Goal: Information Seeking & Learning: Find specific fact

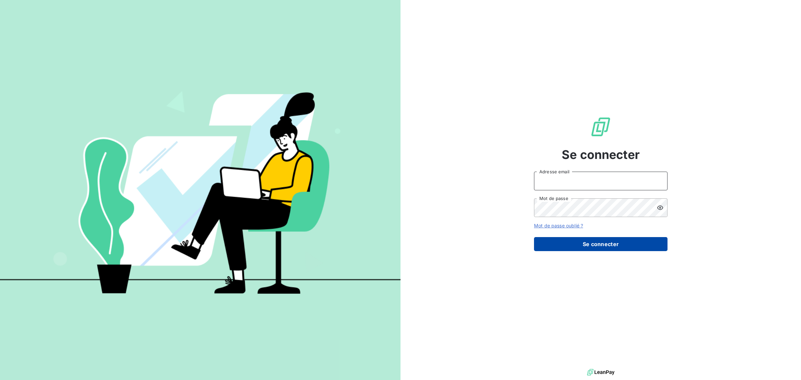
type input "[EMAIL_ADDRESS][DOMAIN_NAME]"
click at [328, 74] on button "Se connecter" at bounding box center [600, 244] width 133 height 14
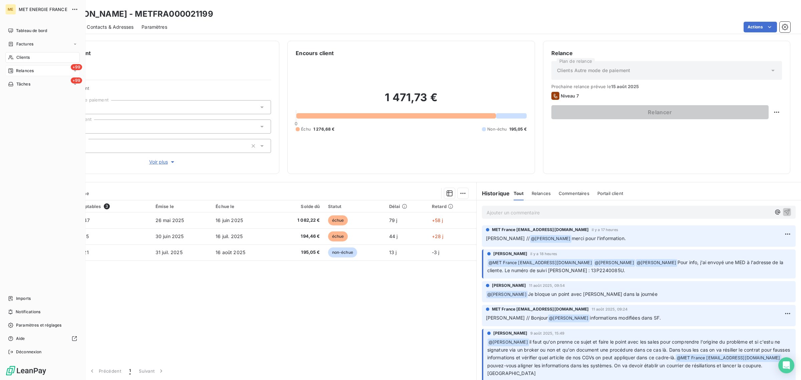
click at [11, 70] on icon at bounding box center [10, 70] width 5 height 5
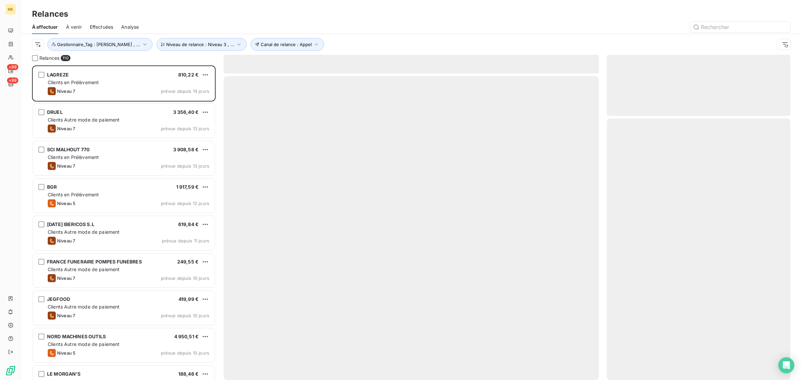
scroll to position [308, 177]
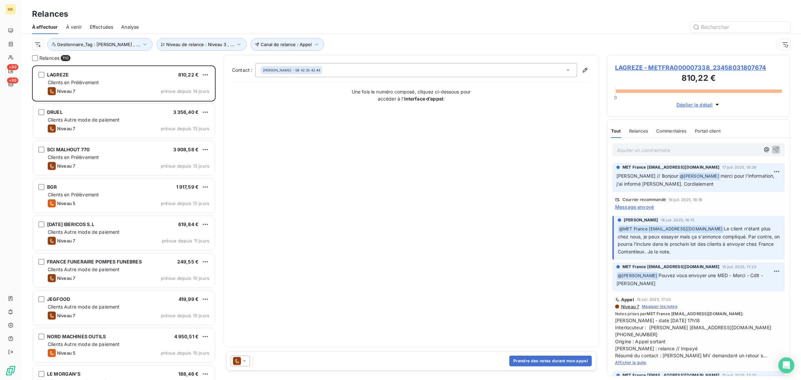
click at [96, 24] on span "Effectuées" at bounding box center [102, 27] width 24 height 7
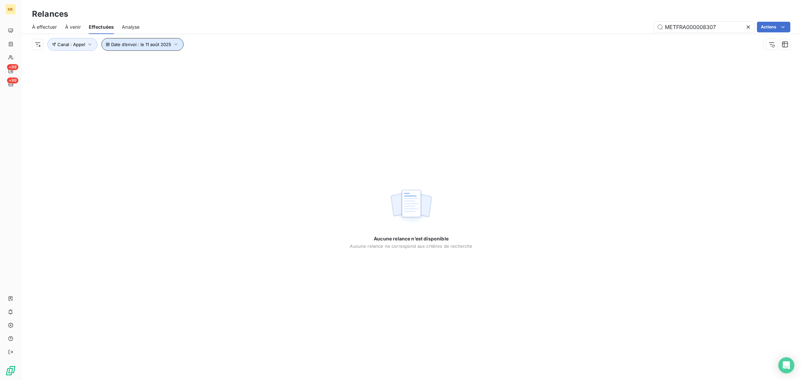
click at [140, 43] on span "Date d’envoi : le 11 août 2025" at bounding box center [141, 44] width 60 height 5
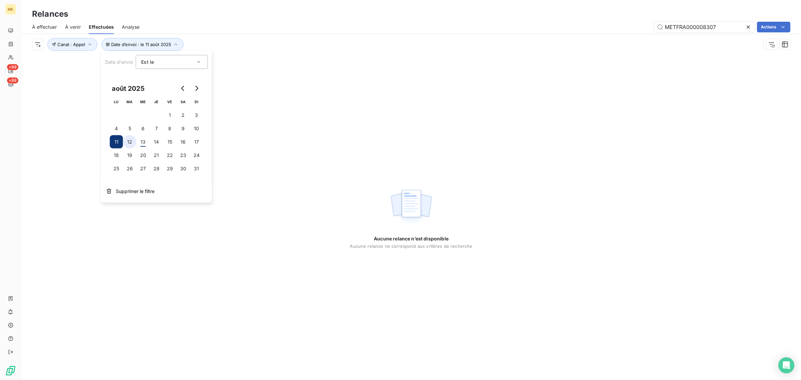
click at [135, 140] on button "12" at bounding box center [129, 141] width 13 height 13
click at [317, 32] on div "METFRA000008307 Actions" at bounding box center [468, 27] width 643 height 11
click at [746, 27] on icon at bounding box center [748, 27] width 7 height 7
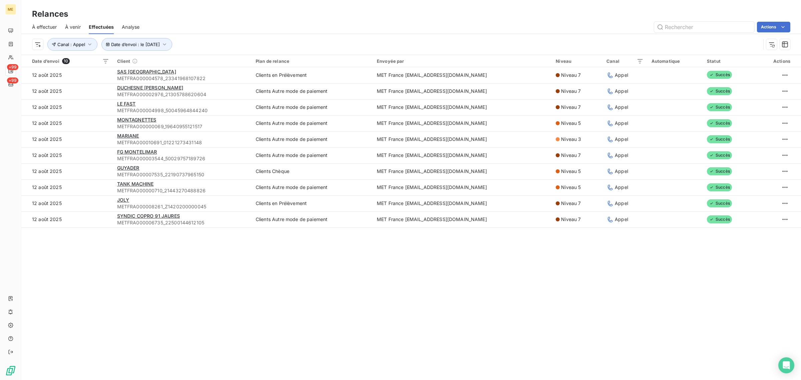
click at [446, 23] on div "Actions" at bounding box center [468, 27] width 643 height 11
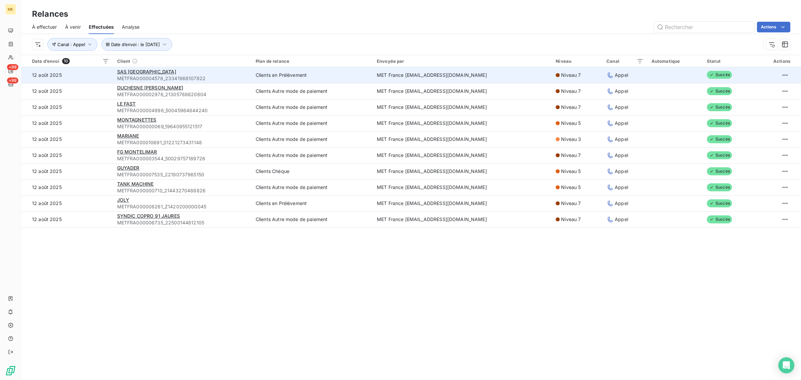
click at [252, 75] on td "Clients en Prélèvement" at bounding box center [312, 75] width 121 height 16
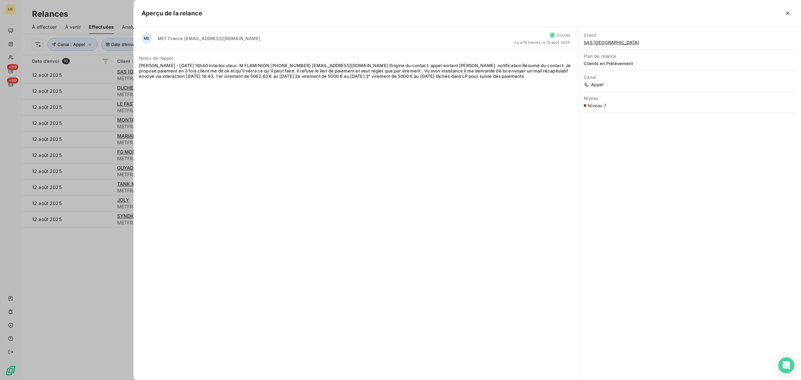
click at [102, 276] on div at bounding box center [400, 190] width 801 height 380
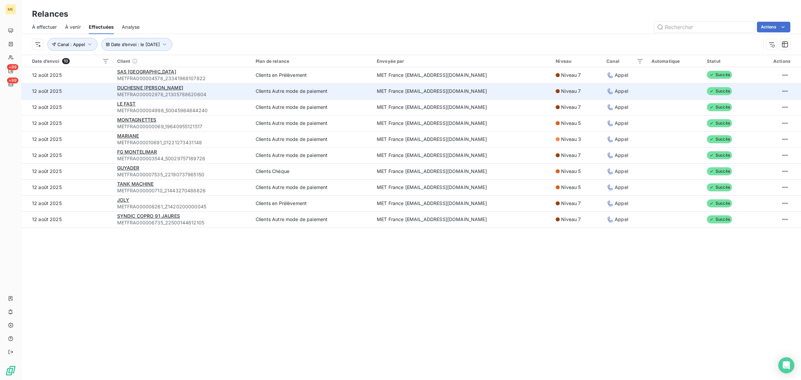
click at [227, 90] on div "DUCHESNE PHILIPPE RENE HENRI PAUL" at bounding box center [182, 87] width 130 height 7
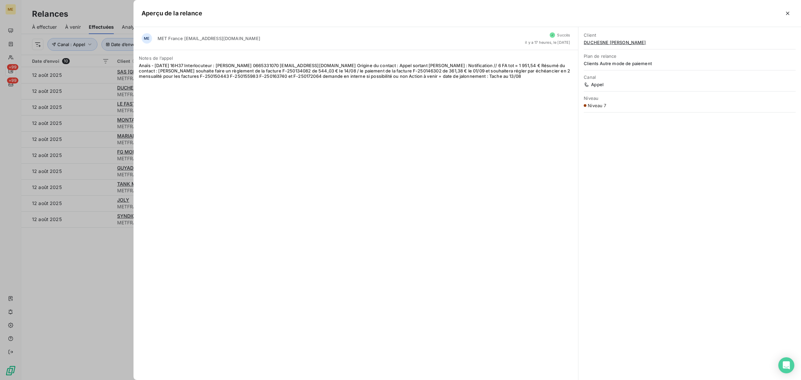
click at [87, 104] on div at bounding box center [400, 190] width 801 height 380
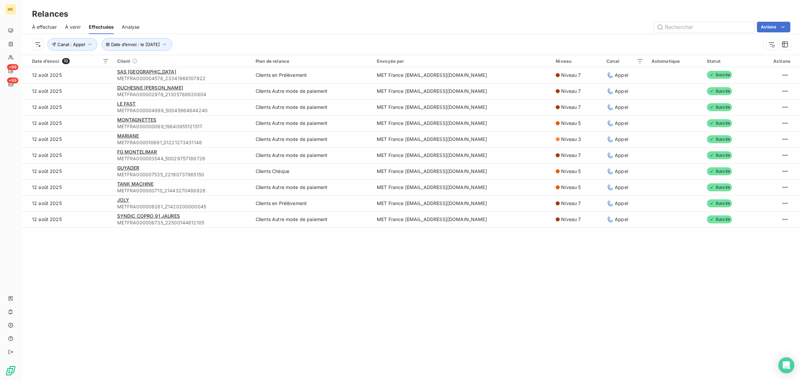
click at [87, 104] on td "12 août 2025" at bounding box center [67, 107] width 92 height 16
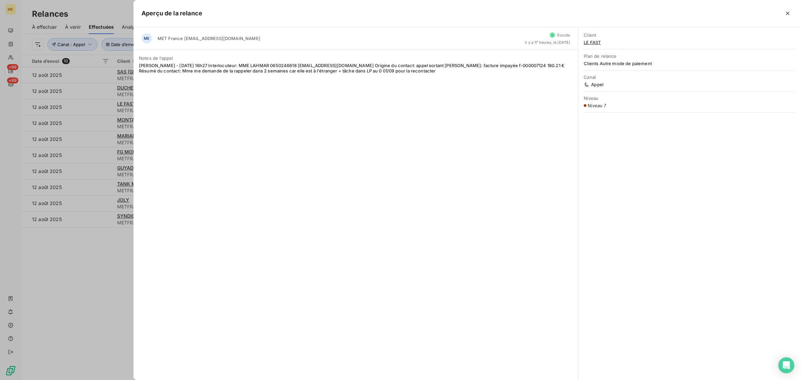
click at [87, 104] on div at bounding box center [400, 190] width 801 height 380
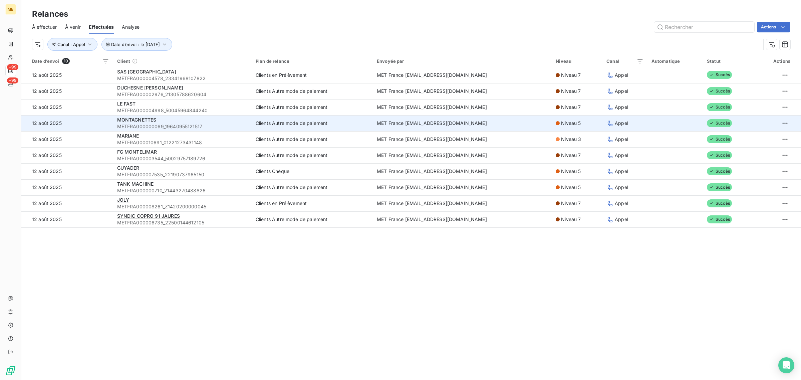
click at [92, 118] on td "12 août 2025" at bounding box center [67, 123] width 92 height 16
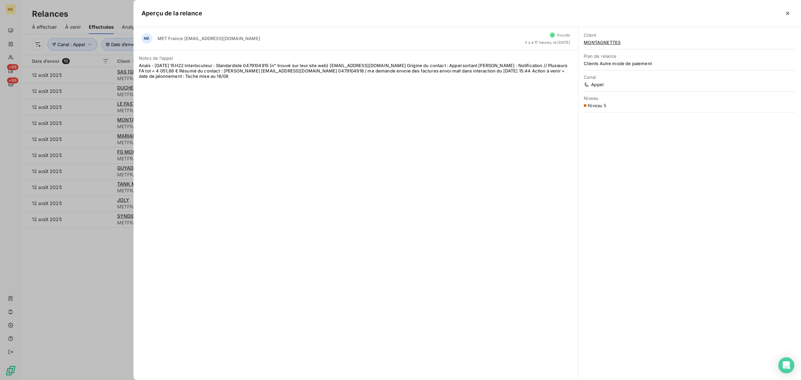
click at [93, 119] on div at bounding box center [400, 190] width 801 height 380
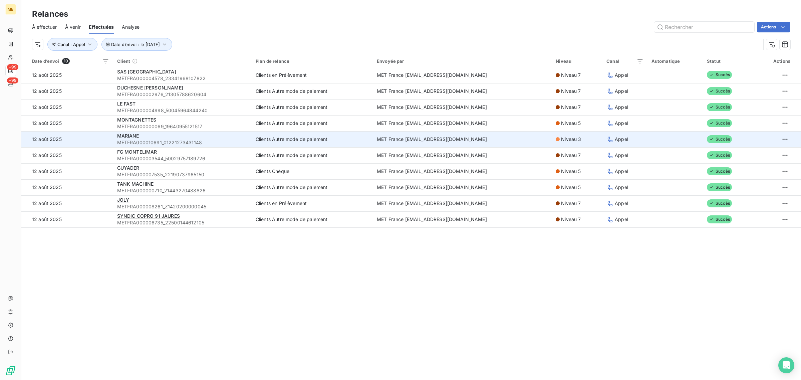
click at [94, 142] on td "12 août 2025" at bounding box center [67, 139] width 92 height 16
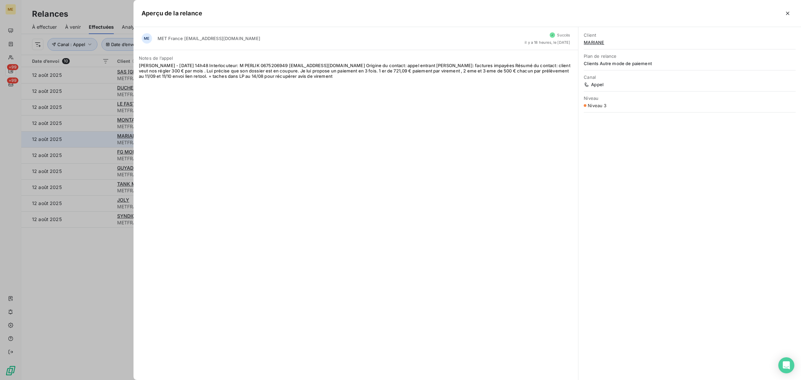
click at [94, 142] on div at bounding box center [400, 190] width 801 height 380
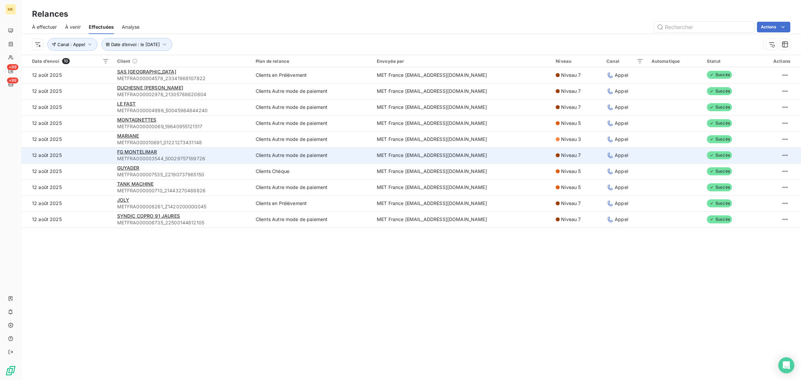
click at [94, 151] on td "12 août 2025" at bounding box center [67, 155] width 92 height 16
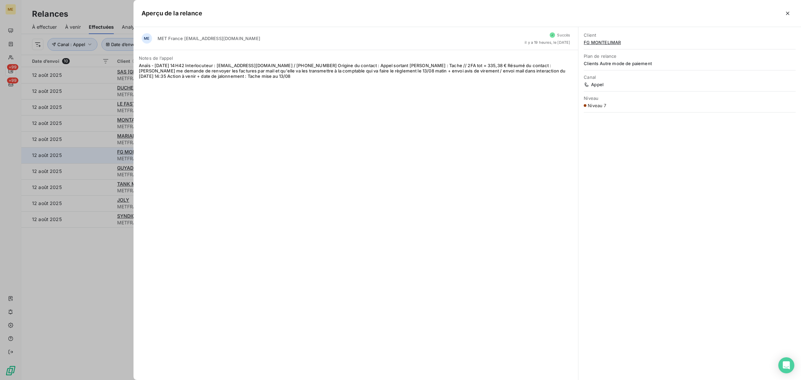
click at [94, 151] on div at bounding box center [400, 190] width 801 height 380
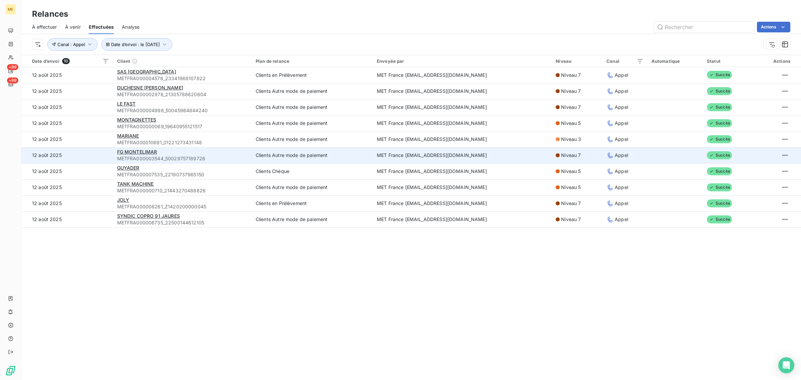
click at [100, 162] on td "12 août 2025" at bounding box center [67, 155] width 92 height 16
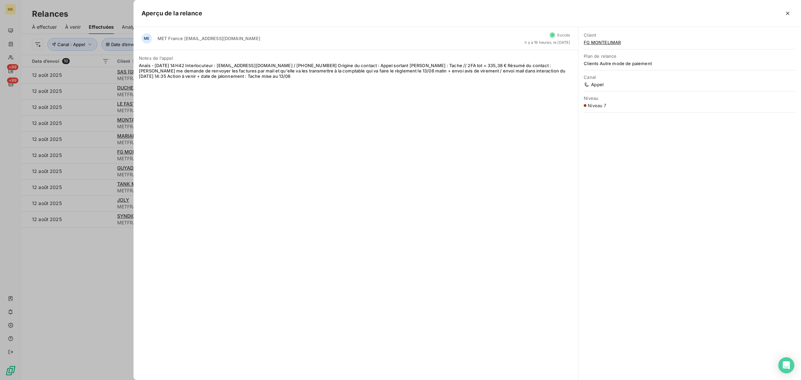
click at [98, 152] on div at bounding box center [400, 190] width 801 height 380
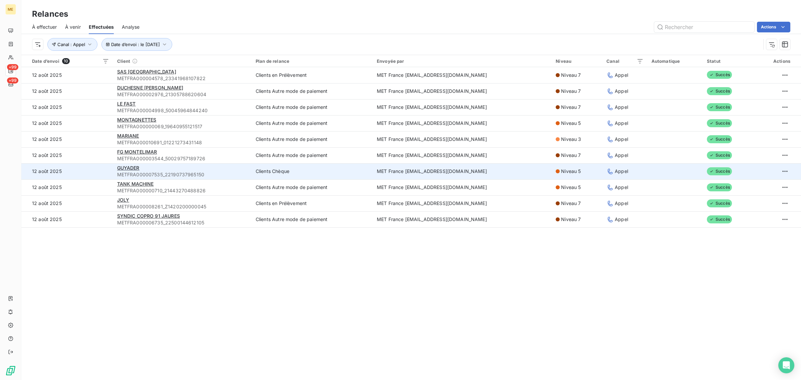
click at [102, 164] on td "12 août 2025" at bounding box center [67, 171] width 92 height 16
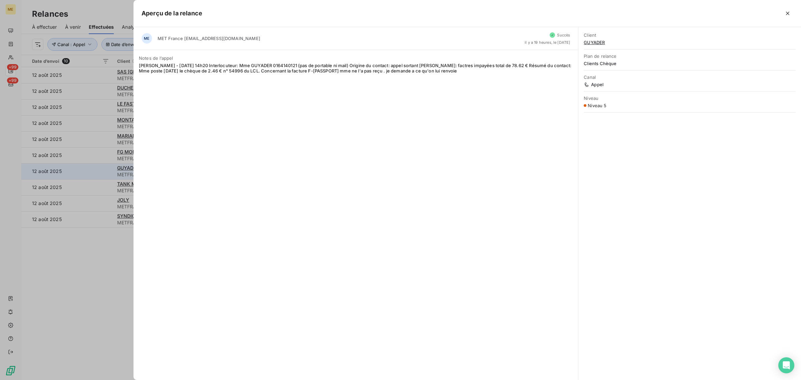
click at [102, 164] on div at bounding box center [400, 190] width 801 height 380
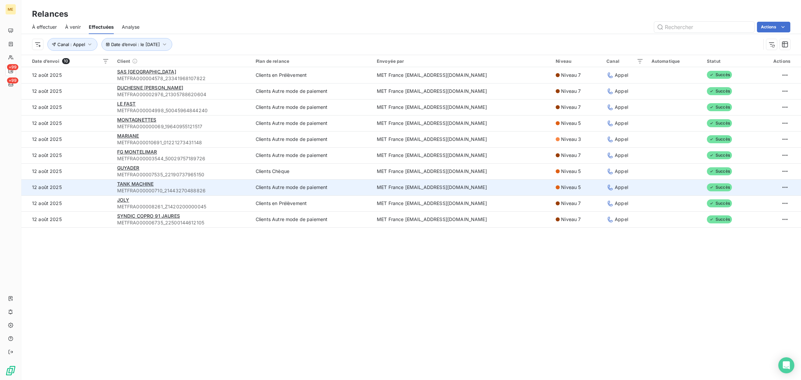
click at [104, 184] on td "12 août 2025" at bounding box center [67, 187] width 92 height 16
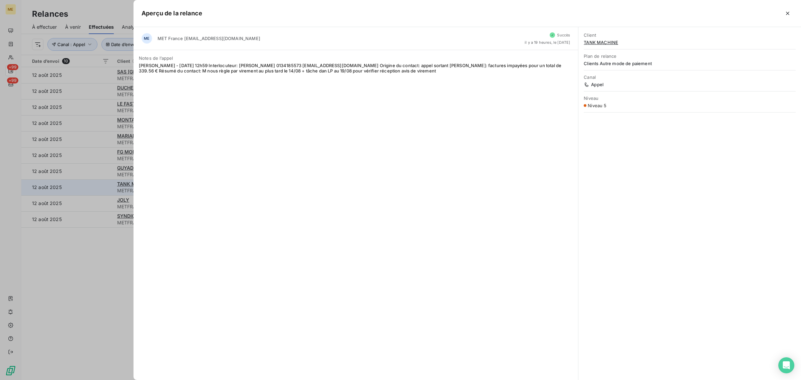
click at [104, 184] on div at bounding box center [400, 190] width 801 height 380
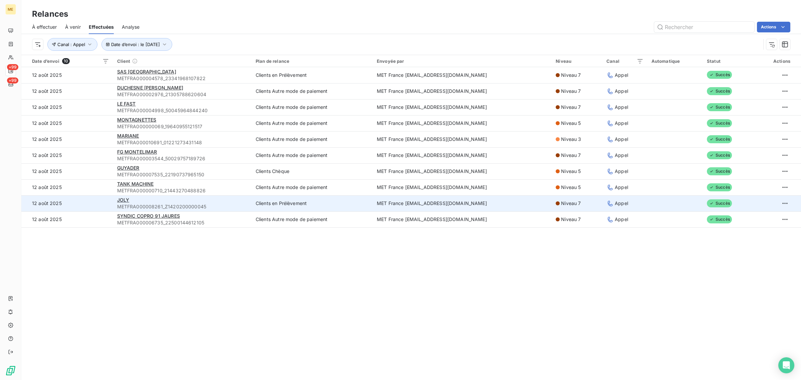
click at [101, 200] on td "12 août 2025" at bounding box center [67, 203] width 92 height 16
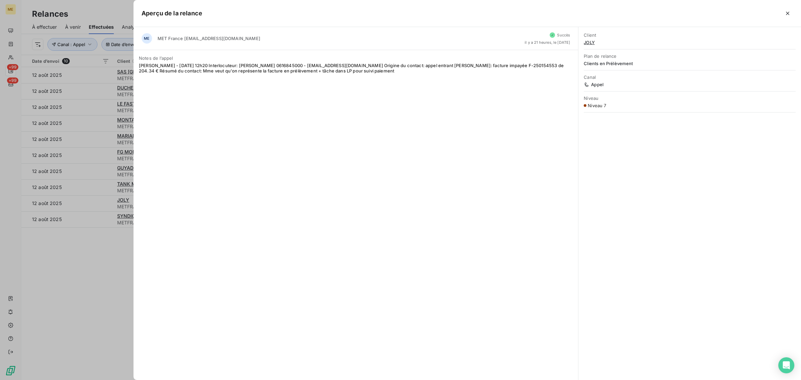
click at [102, 200] on div at bounding box center [400, 190] width 801 height 380
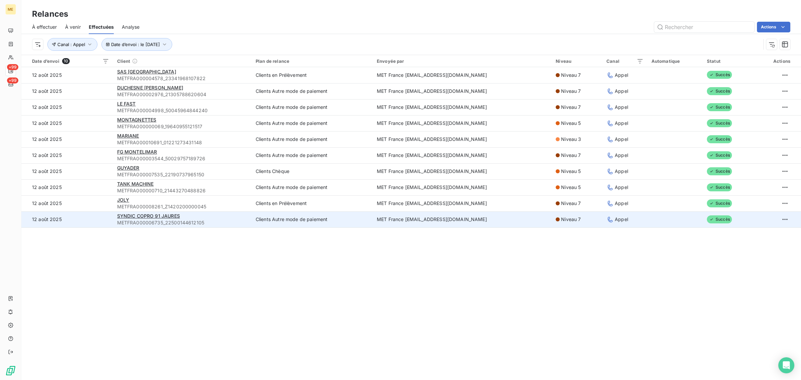
click at [99, 213] on td "12 août 2025" at bounding box center [67, 219] width 92 height 16
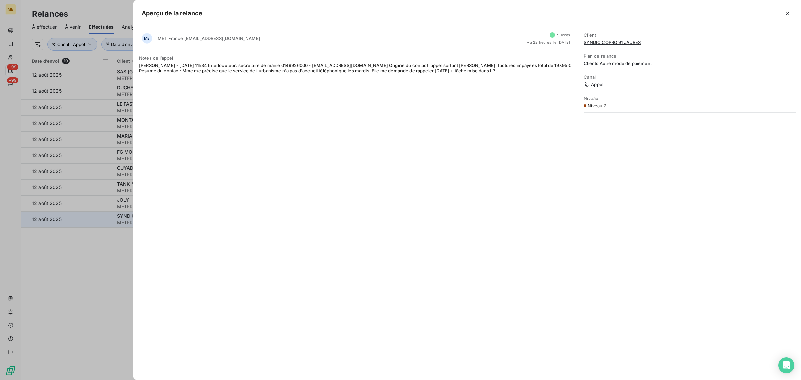
click at [99, 213] on div at bounding box center [400, 190] width 801 height 380
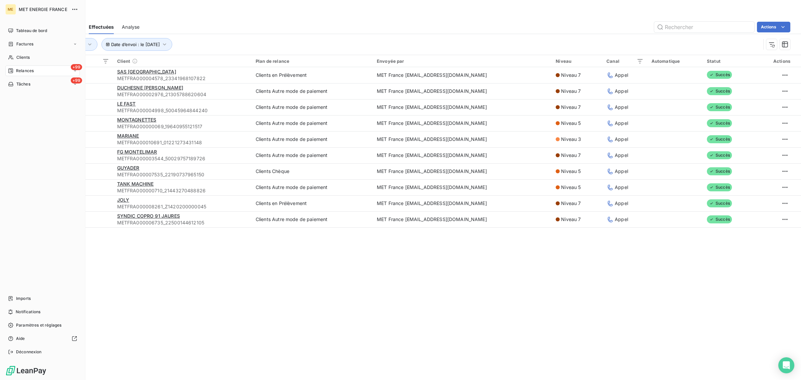
click at [14, 67] on div "+99 Relances" at bounding box center [42, 70] width 74 height 11
click at [8, 56] on div "ME MET ENERGIE FRANCE Tableau de bord Factures Clients +99 Relances +99 Tâches …" at bounding box center [42, 190] width 85 height 380
click at [8, 56] on icon at bounding box center [11, 57] width 6 height 5
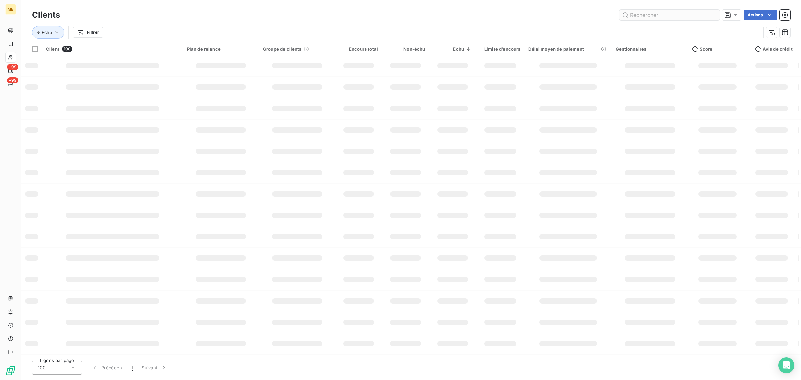
click at [648, 16] on input "text" at bounding box center [669, 15] width 100 height 11
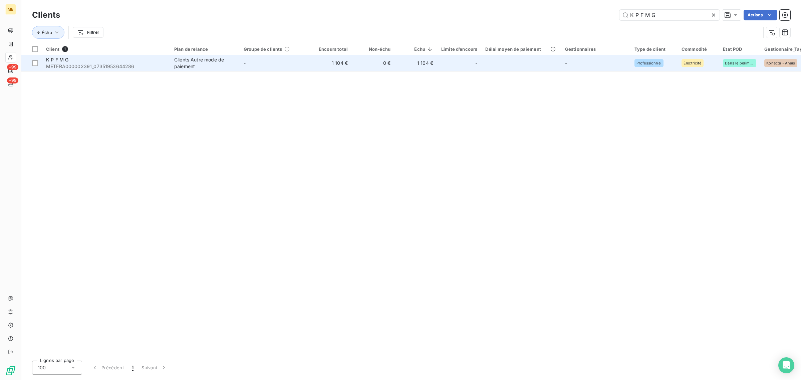
type input "K P F M G"
click at [265, 67] on td "-" at bounding box center [274, 63] width 69 height 16
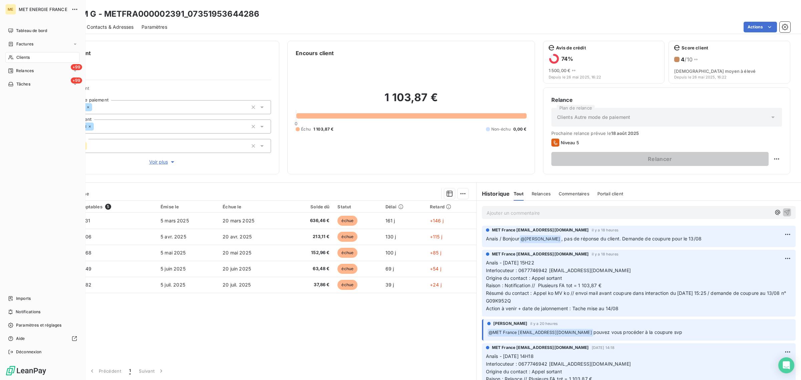
click at [14, 56] on div "Clients" at bounding box center [42, 57] width 74 height 11
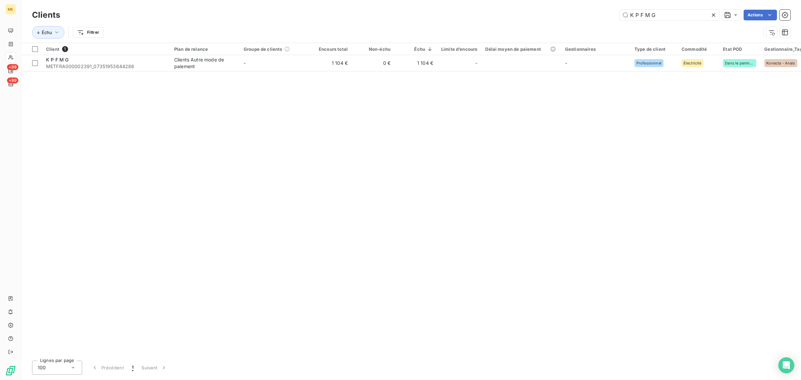
drag, startPoint x: 666, startPoint y: 15, endPoint x: 563, endPoint y: 17, distance: 103.1
click at [566, 17] on div "K P F M G Actions" at bounding box center [429, 15] width 722 height 11
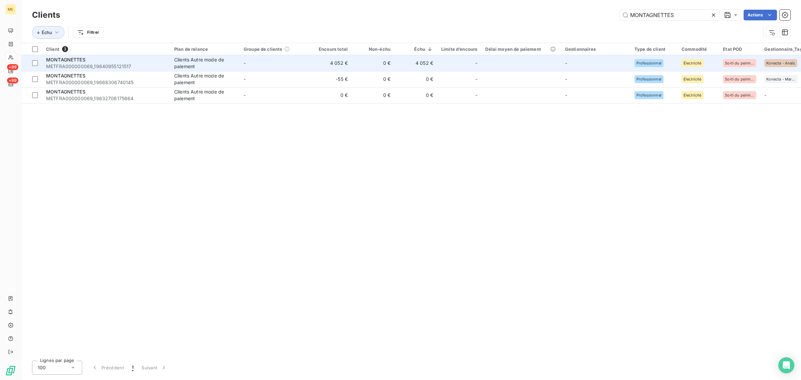
type input "MONTAGNETTES"
click at [168, 57] on td "MONTAGNETTES METFRA000000069_19640955121517" at bounding box center [106, 63] width 128 height 16
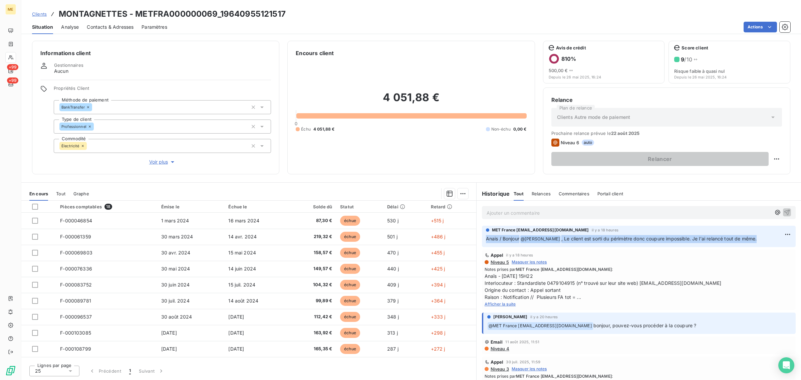
drag, startPoint x: 756, startPoint y: 236, endPoint x: 479, endPoint y: 245, distance: 277.1
click at [479, 245] on div "MET France met-france@recouvrement.met.com il y a 18 heures Anais / Bonjour @ A…" at bounding box center [638, 236] width 324 height 24
click at [614, 255] on div "Appel il y a 18 heures" at bounding box center [638, 254] width 308 height 5
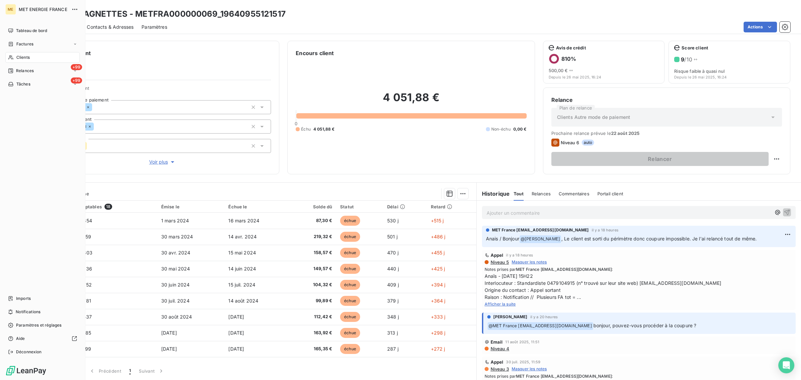
click at [22, 55] on span "Clients" at bounding box center [22, 57] width 13 height 6
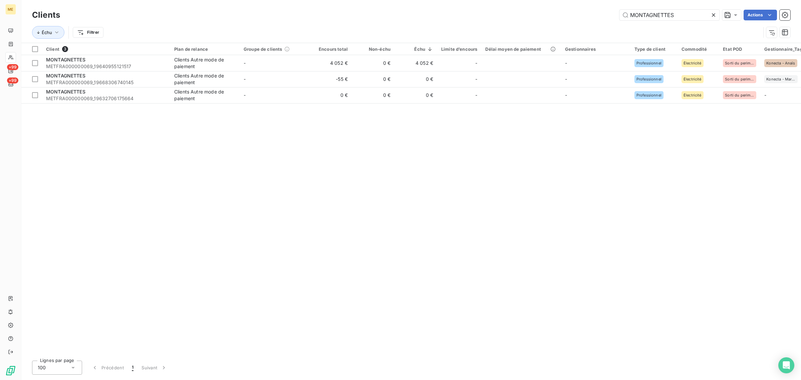
drag, startPoint x: 688, startPoint y: 16, endPoint x: 555, endPoint y: 11, distance: 133.2
click at [590, 10] on div "MONTAGNETTES Actions" at bounding box center [429, 15] width 722 height 11
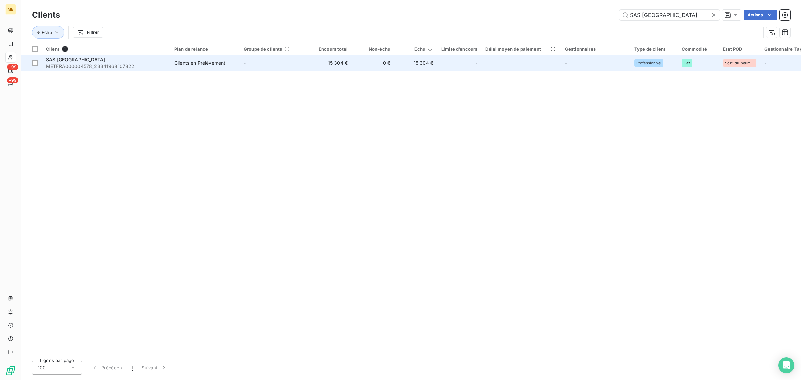
type input "SAS HOTEL DU LAC"
click at [299, 64] on td "-" at bounding box center [274, 63] width 69 height 16
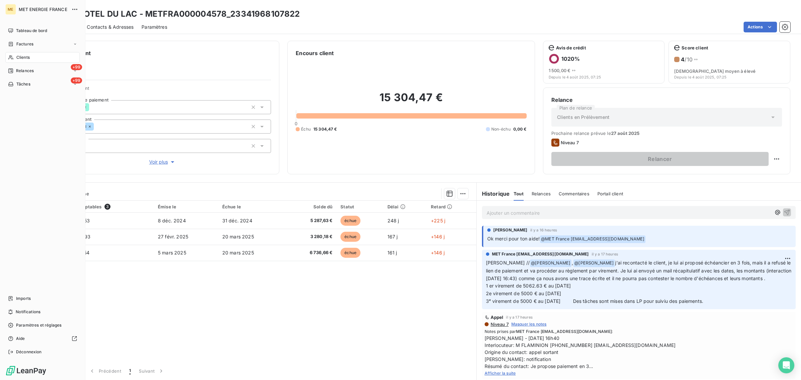
click at [17, 56] on span "Clients" at bounding box center [22, 57] width 13 height 6
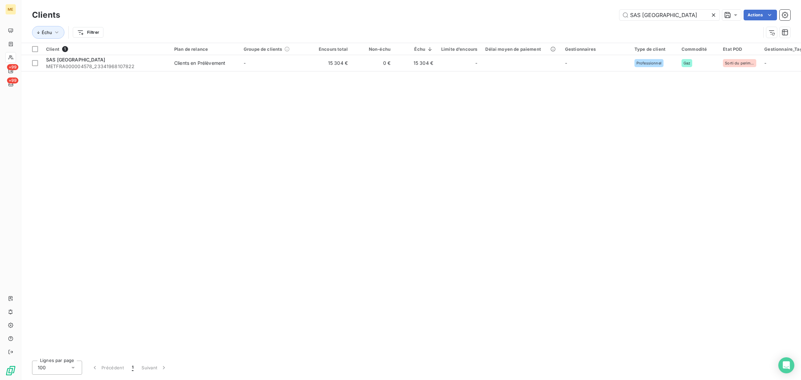
drag, startPoint x: 682, startPoint y: 13, endPoint x: 531, endPoint y: 22, distance: 150.7
click at [534, 22] on div "Clients SAS HOTEL DU LAC Actions Échu Filtrer" at bounding box center [411, 25] width 758 height 35
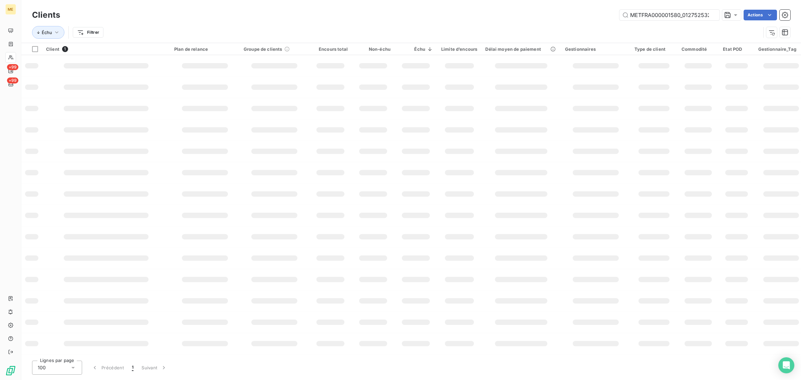
scroll to position [0, 16]
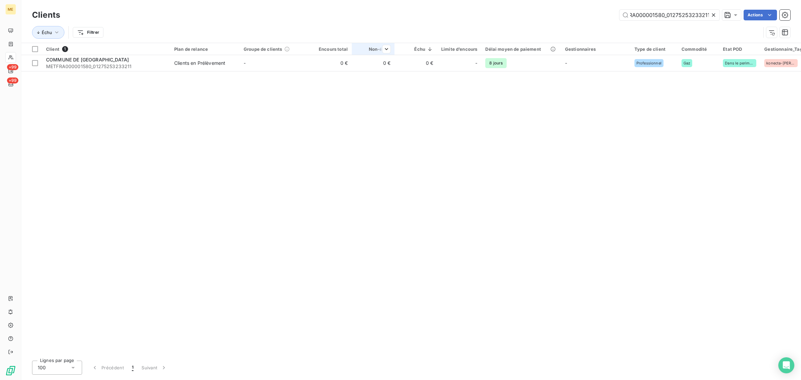
type input "METFRA000001580_01275253233211"
click at [361, 54] on th "Non-échu" at bounding box center [373, 49] width 43 height 12
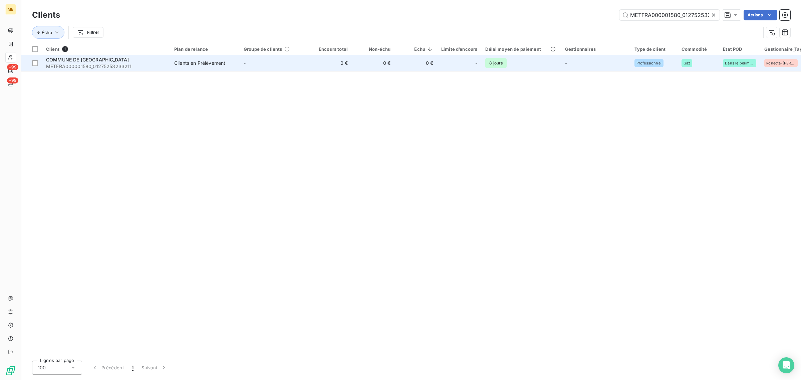
click at [355, 64] on td "0 €" at bounding box center [373, 63] width 43 height 16
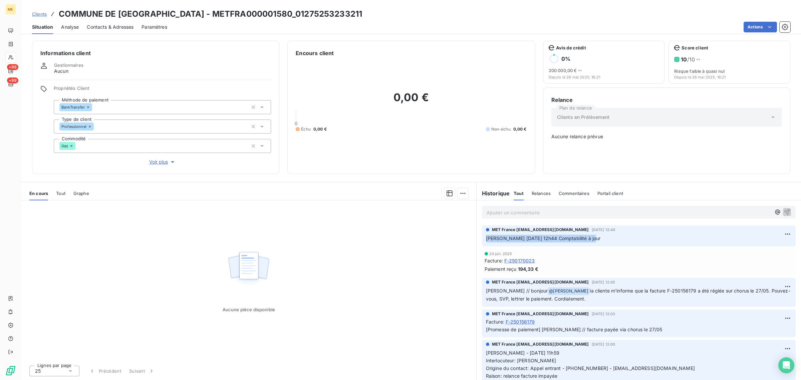
drag, startPoint x: 480, startPoint y: 241, endPoint x: 598, endPoint y: 241, distance: 117.8
click at [598, 241] on div "MET France met-france@recouvrement.met.com 6 août 2025, 12:44 Valérie 06/08/202…" at bounding box center [638, 236] width 324 height 24
click at [402, 286] on div "Aucune pièce disponible" at bounding box center [248, 279] width 455 height 159
click at [64, 191] on span "Tout" at bounding box center [60, 193] width 9 height 5
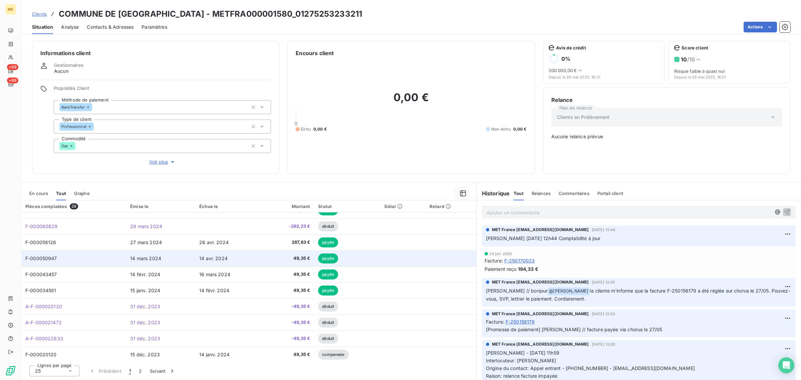
scroll to position [253, 0]
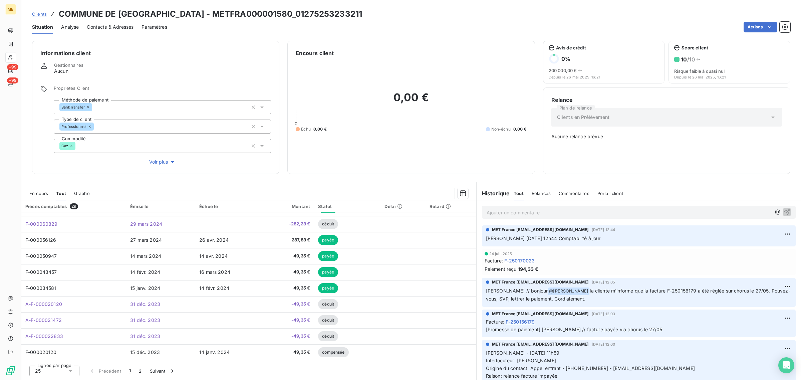
click at [156, 164] on span "Voir plus" at bounding box center [162, 161] width 27 height 7
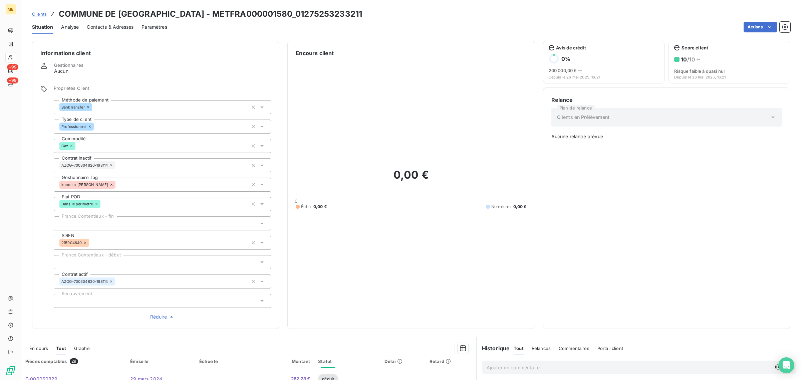
click at [157, 316] on span "Réduire" at bounding box center [162, 316] width 25 height 7
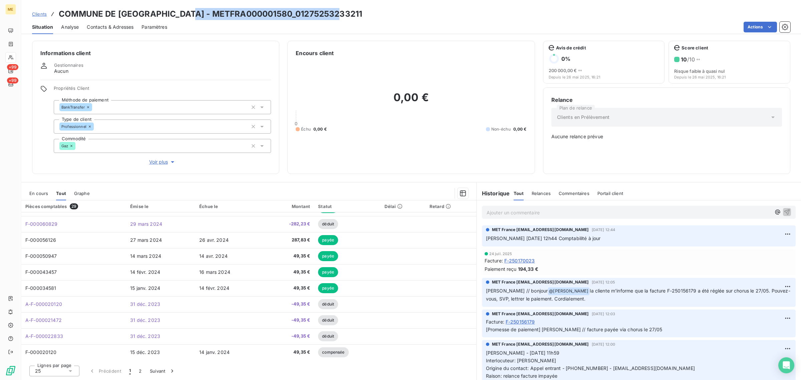
drag, startPoint x: 344, startPoint y: 15, endPoint x: 186, endPoint y: 19, distance: 158.2
click at [186, 19] on div "Clients COMMUNE DE POIX DU NORD - METFRA000001580_01275253233211" at bounding box center [410, 14] width 779 height 12
copy h3 "METFRA000001580_01275253233211"
